Goal: Information Seeking & Learning: Learn about a topic

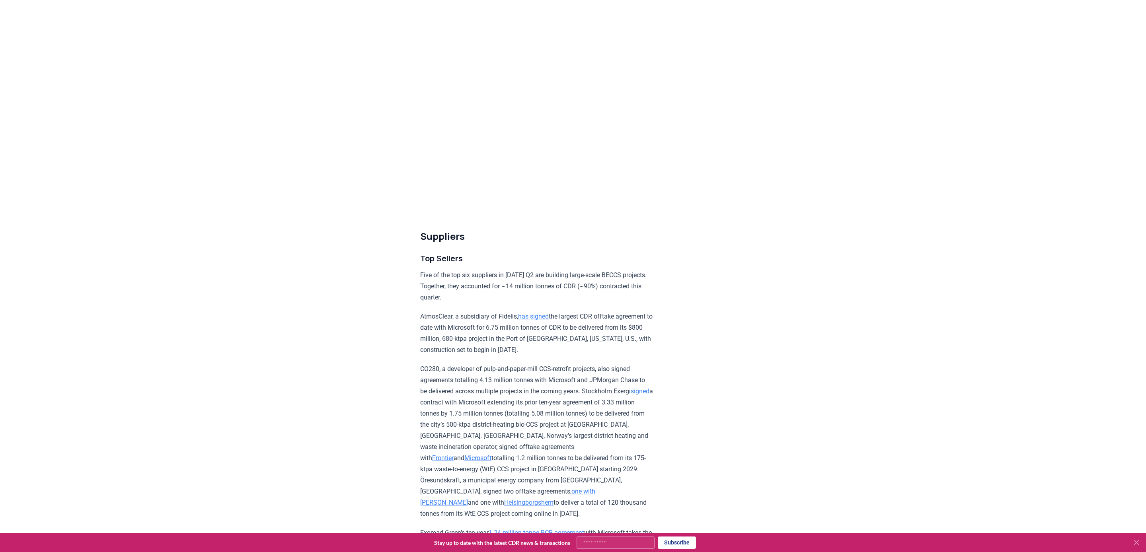
scroll to position [2408, 0]
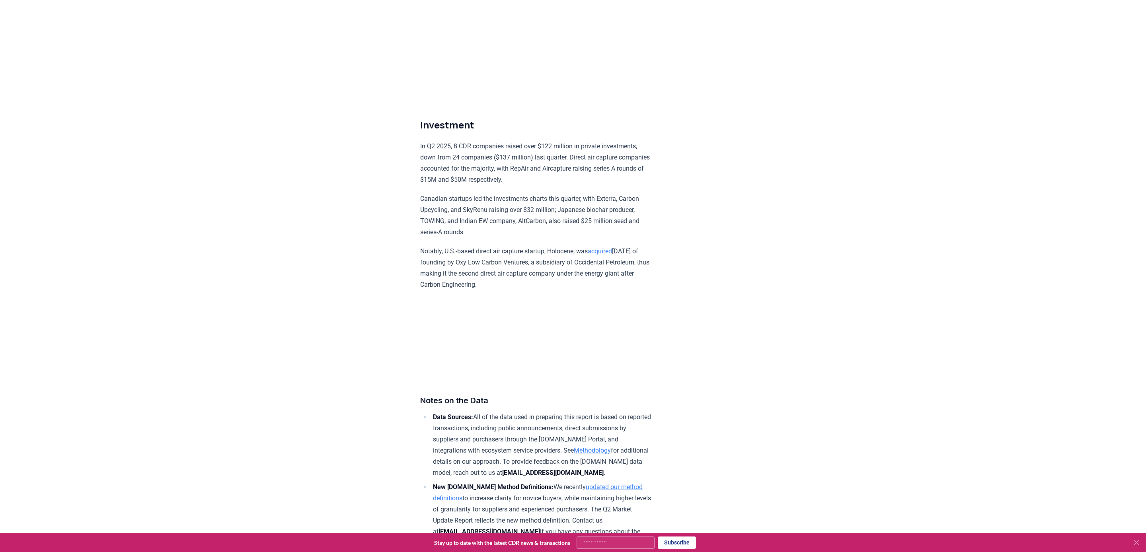
scroll to position [4841, 0]
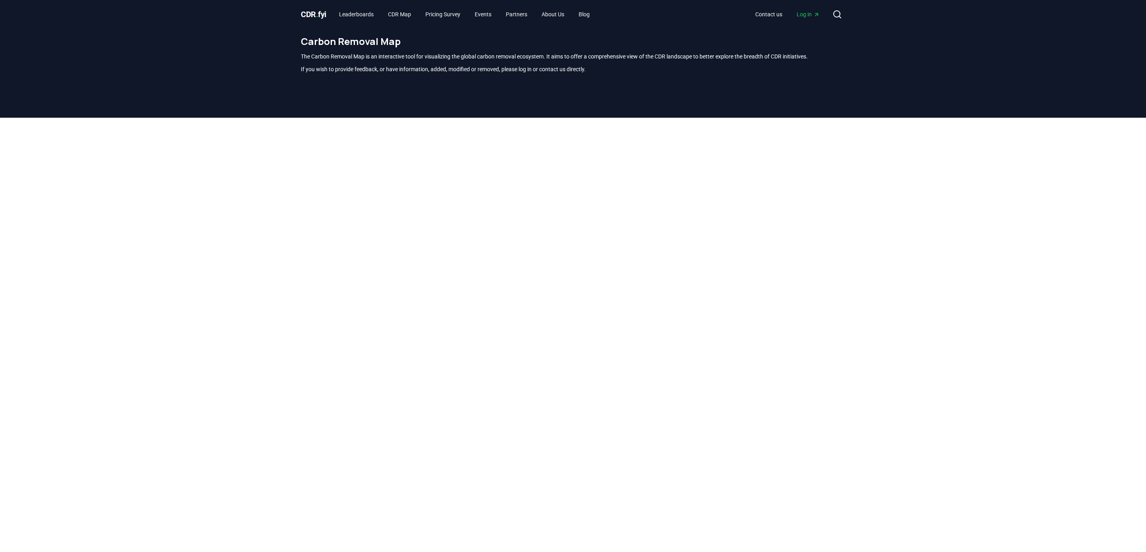
scroll to position [14, 0]
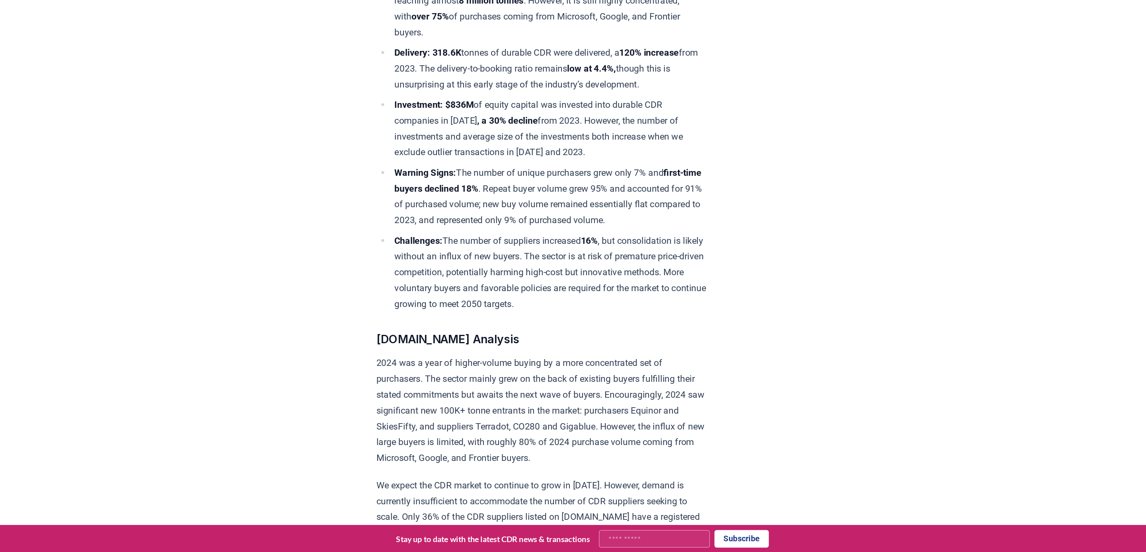
scroll to position [221, 0]
